Goal: Entertainment & Leisure: Consume media (video, audio)

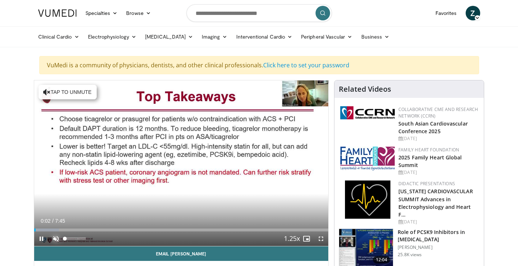
click at [53, 238] on span "Video Player" at bounding box center [56, 238] width 15 height 15
click at [321, 236] on span "Video Player" at bounding box center [321, 238] width 15 height 15
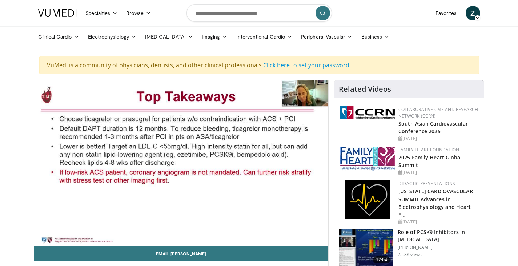
drag, startPoint x: 427, startPoint y: 173, endPoint x: 332, endPoint y: 133, distance: 103.2
